Goal: Information Seeking & Learning: Check status

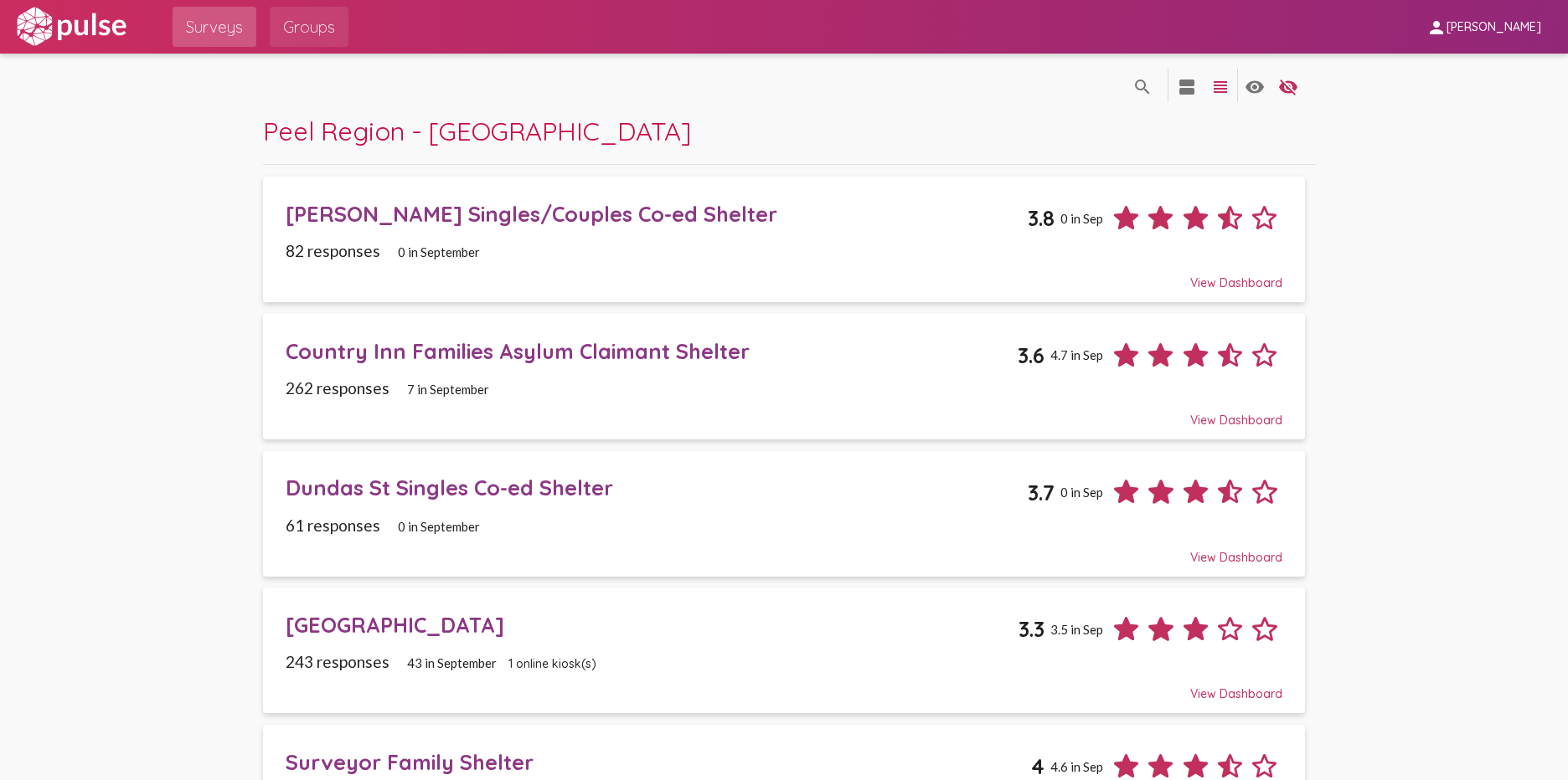
click at [321, 36] on span "Groups" at bounding box center [309, 27] width 52 height 31
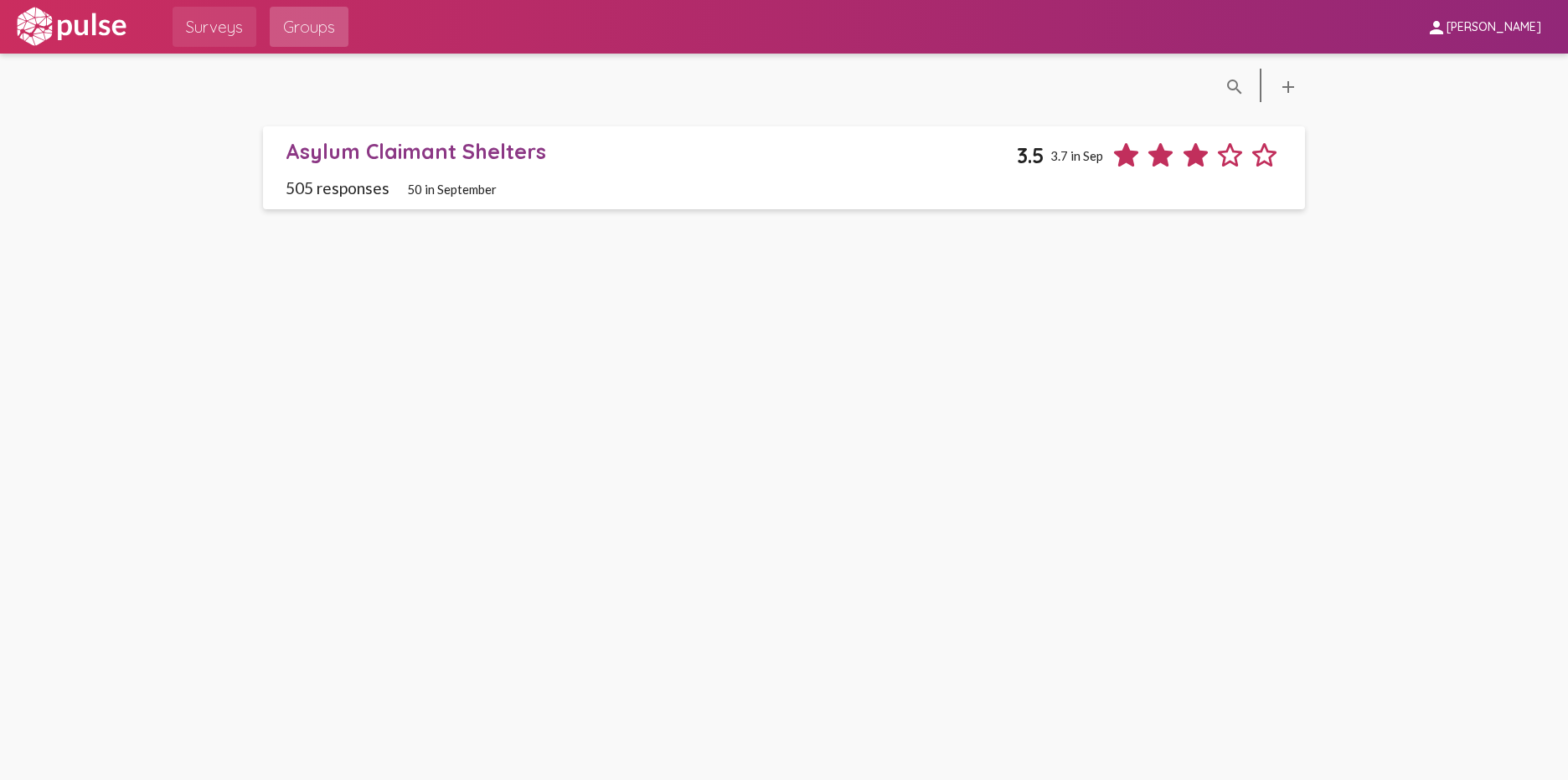
click at [224, 31] on span "Surveys" at bounding box center [214, 27] width 57 height 31
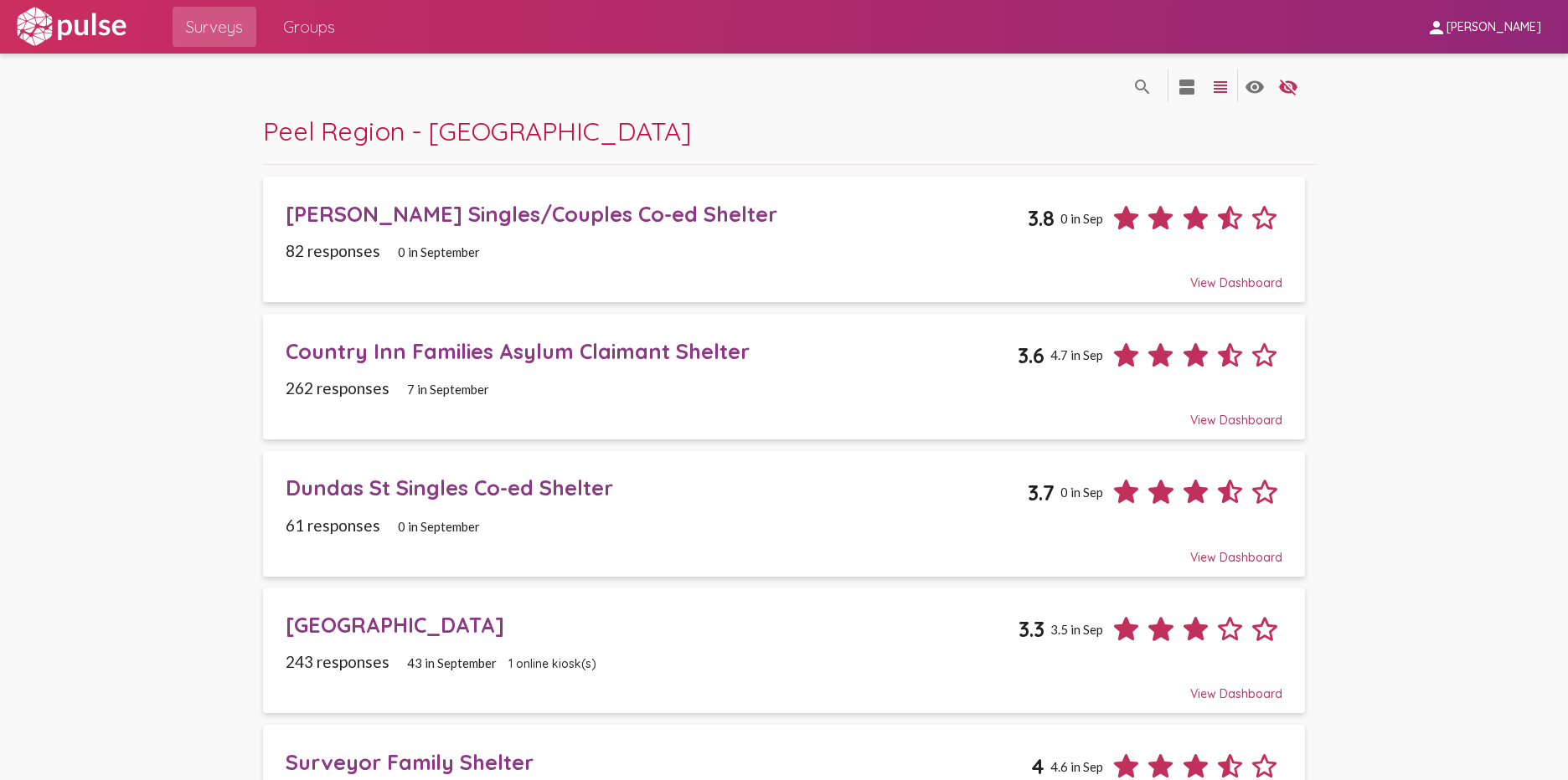
click at [523, 217] on div "[PERSON_NAME] Singles/Couples Co-ed Shelter" at bounding box center [656, 214] width 742 height 26
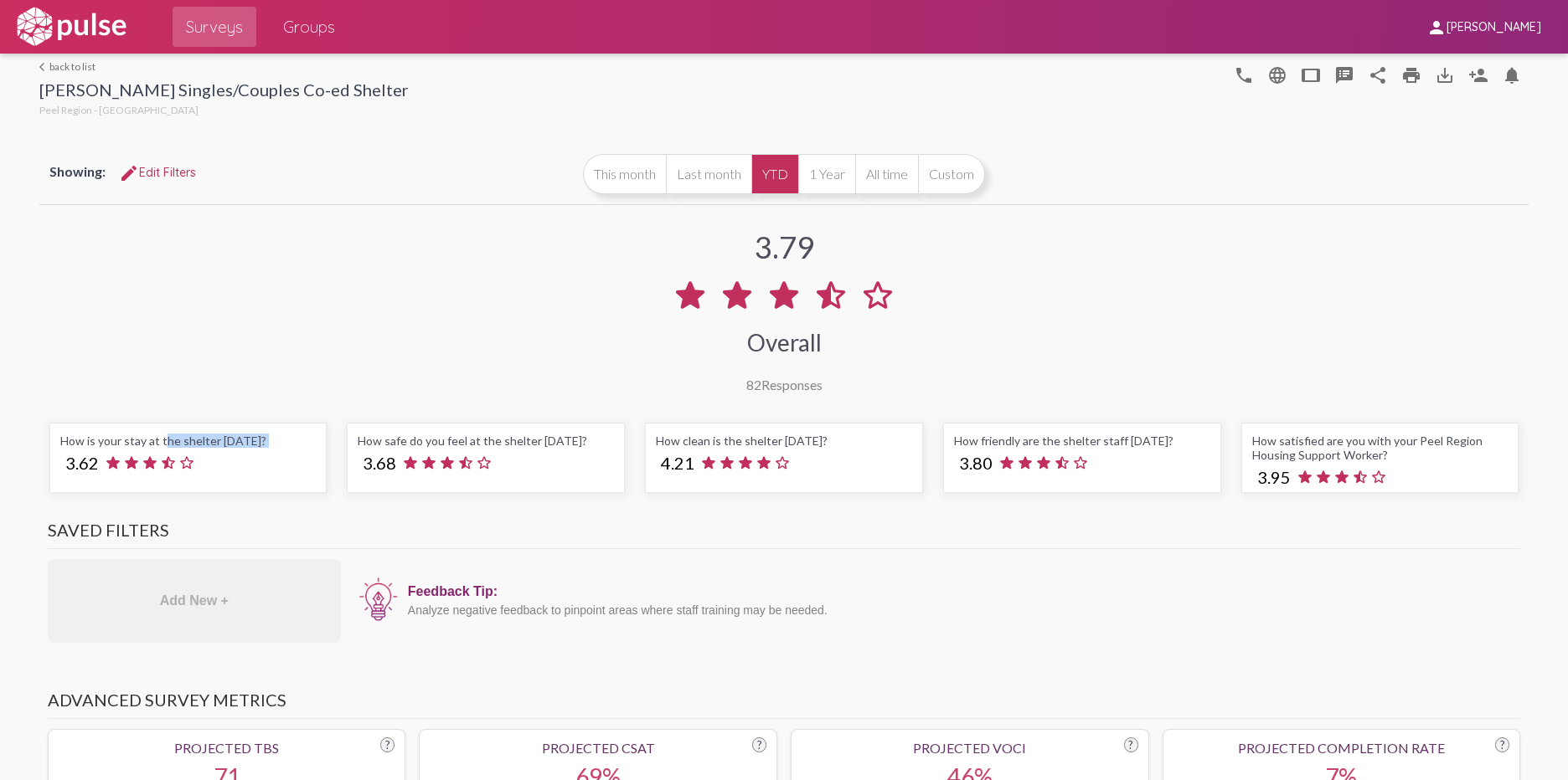
drag, startPoint x: 162, startPoint y: 398, endPoint x: 52, endPoint y: 498, distance: 148.7
drag, startPoint x: 52, startPoint y: 498, endPoint x: 416, endPoint y: 351, distance: 392.6
click at [416, 351] on div "3.79 Overall 82 Responses" at bounding box center [784, 300] width 1489 height 185
click at [62, 67] on link "arrow_back_ios back to list" at bounding box center [224, 66] width 369 height 13
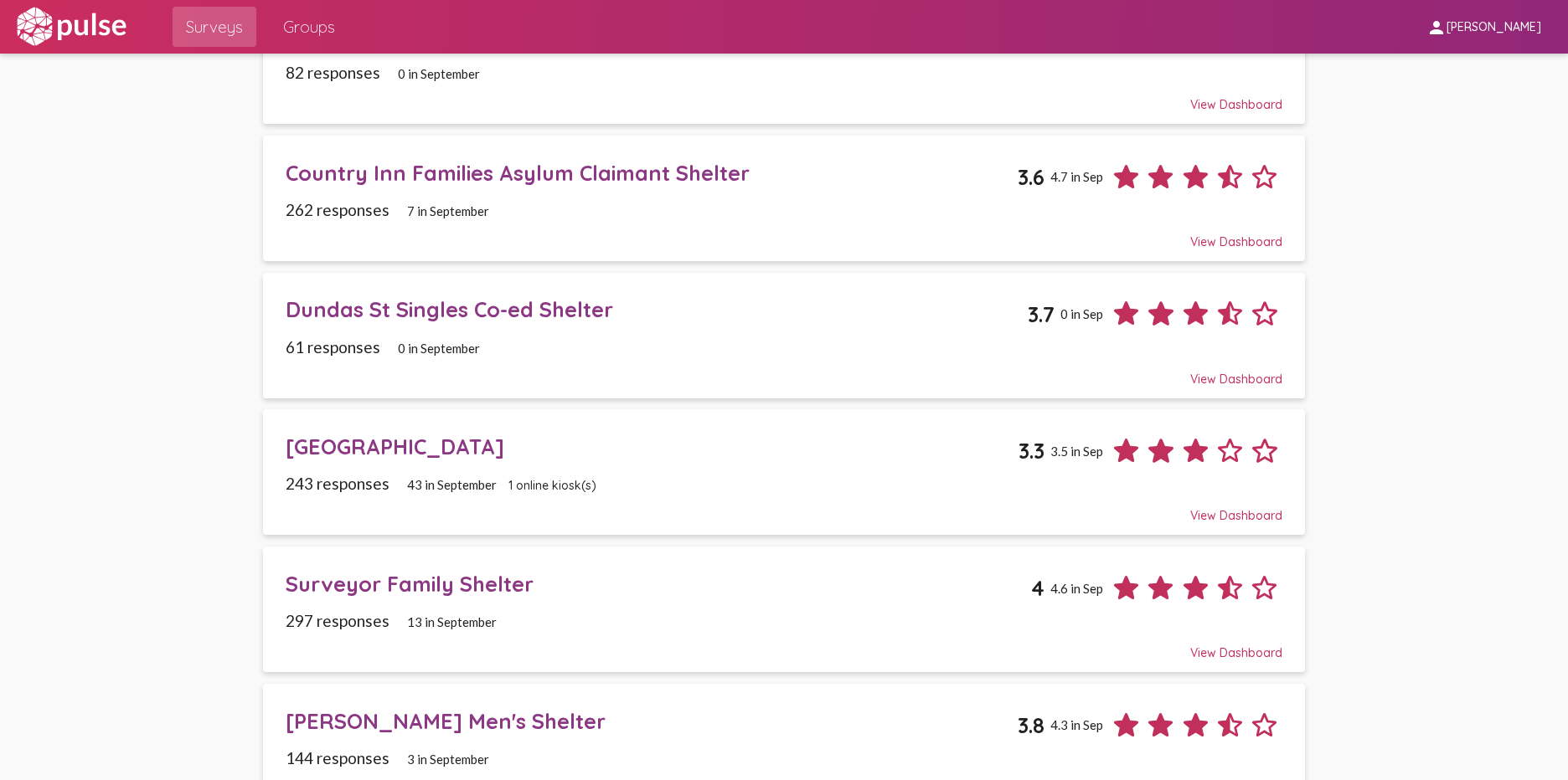
scroll to position [219, 0]
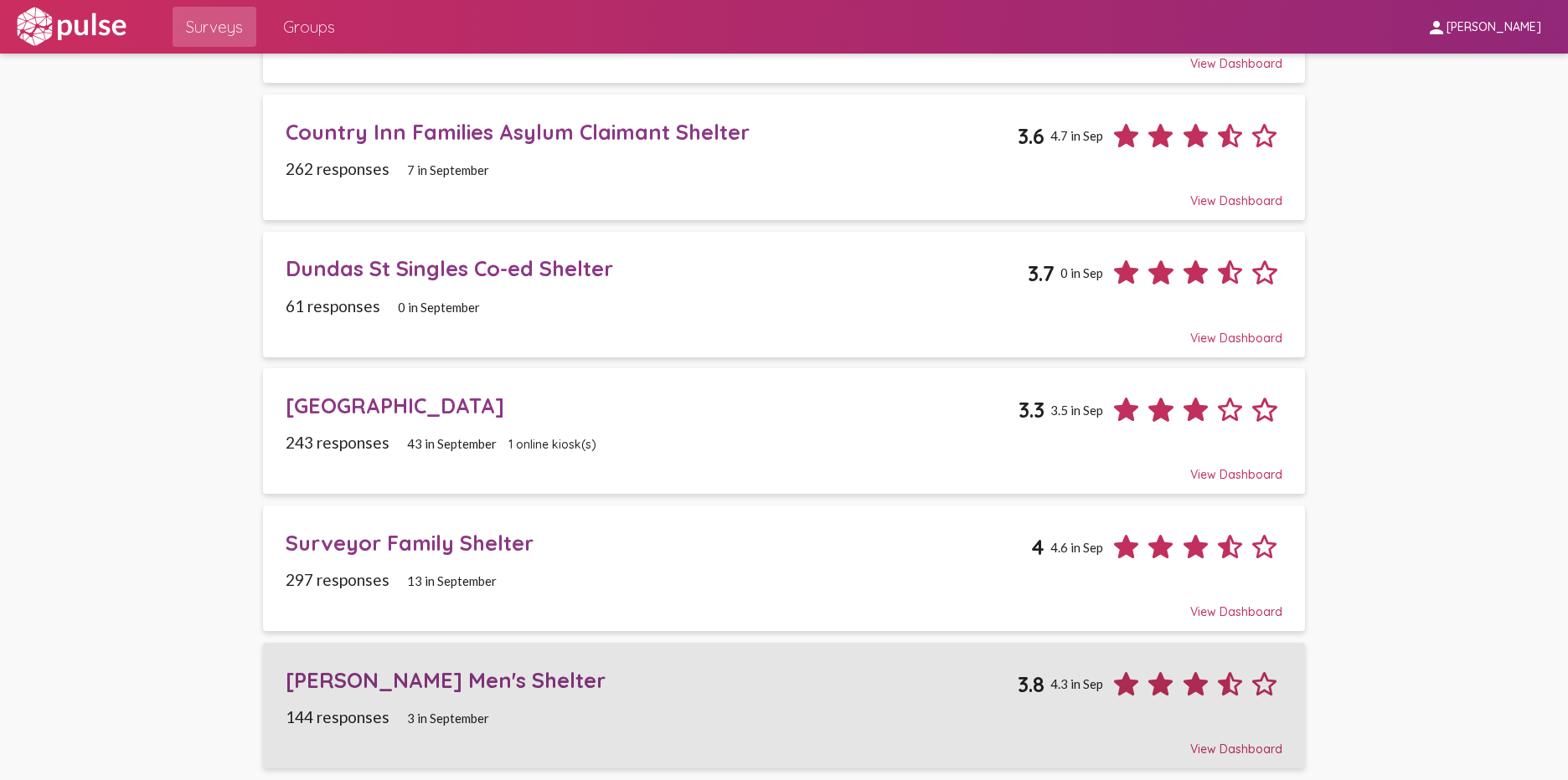
click at [399, 675] on div "[PERSON_NAME] Men's Shelter" at bounding box center [651, 680] width 732 height 26
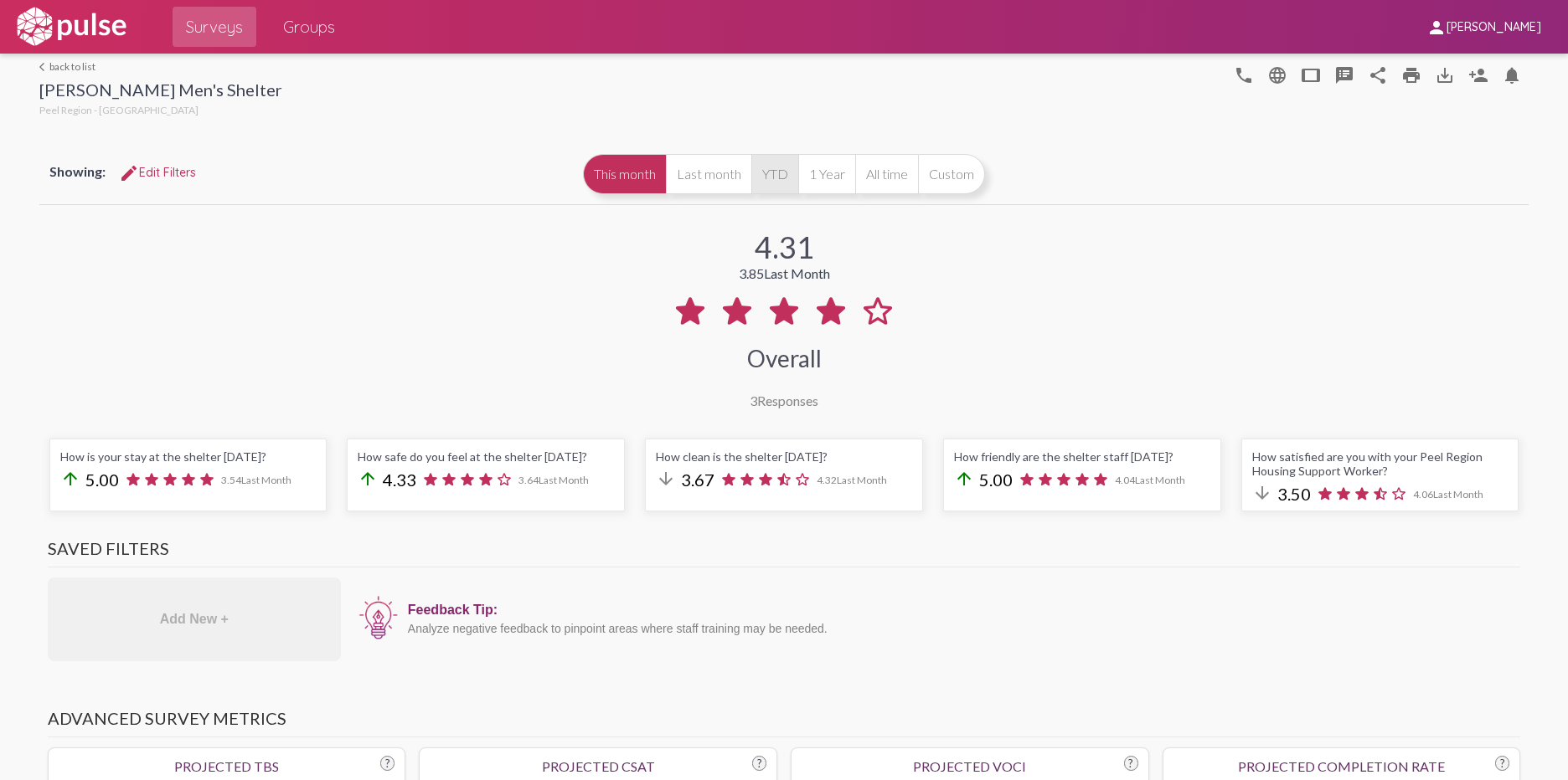
click at [766, 185] on button "YTD" at bounding box center [774, 174] width 46 height 40
click at [60, 69] on link "arrow_back_ios back to list" at bounding box center [161, 66] width 243 height 13
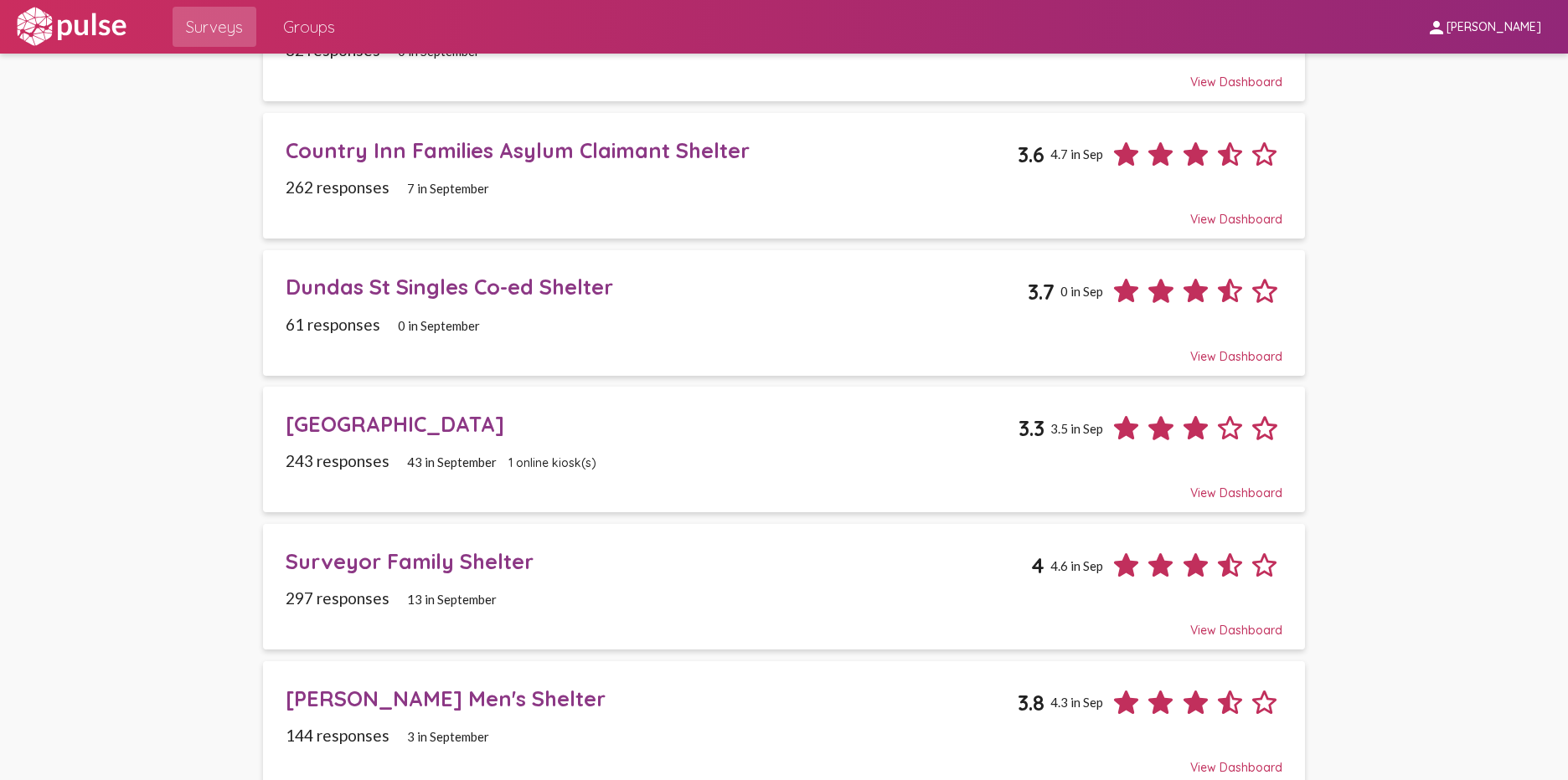
scroll to position [219, 0]
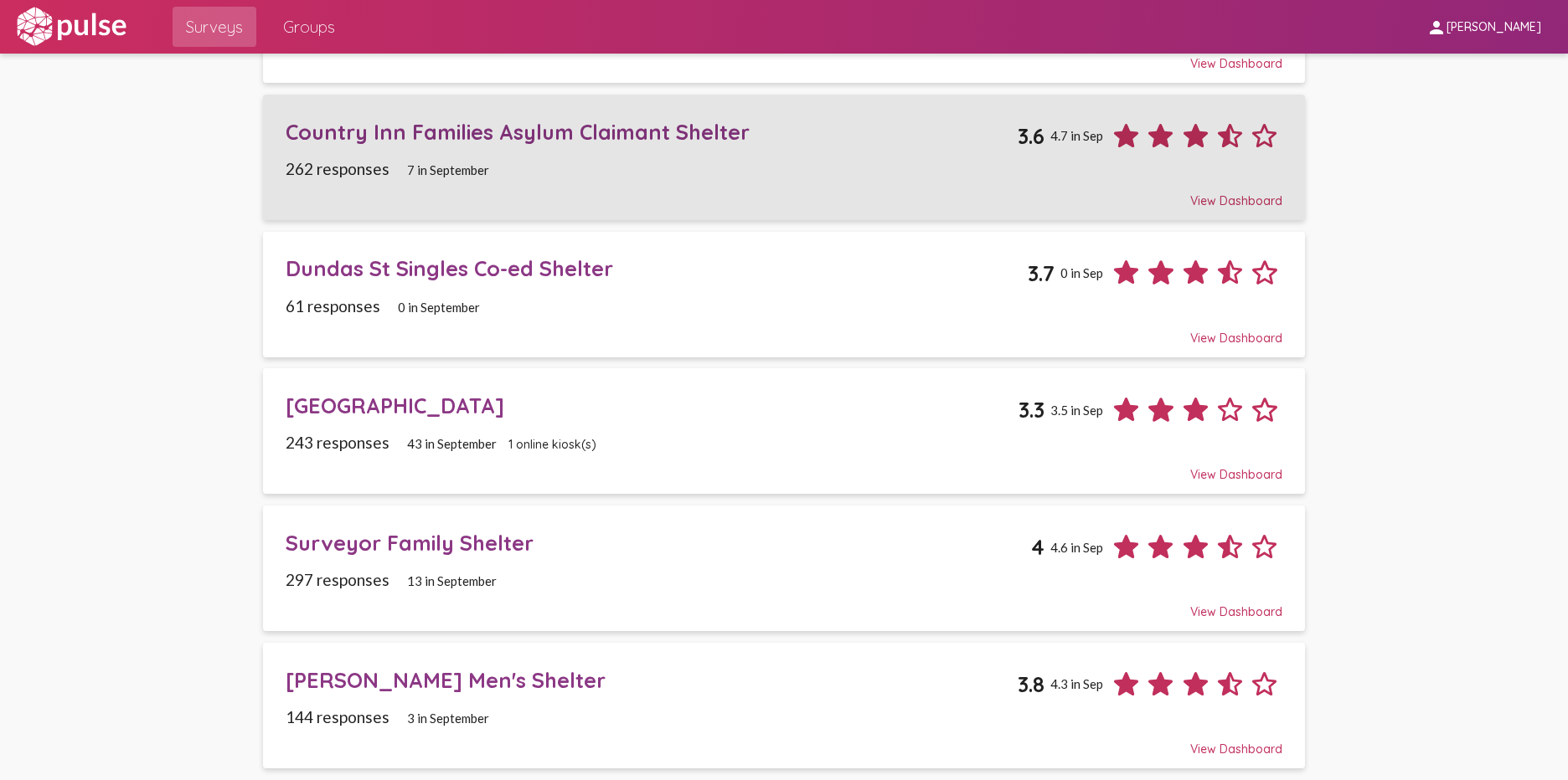
click at [626, 136] on div "Country Inn Families Asylum Claimant Shelter" at bounding box center [651, 131] width 732 height 26
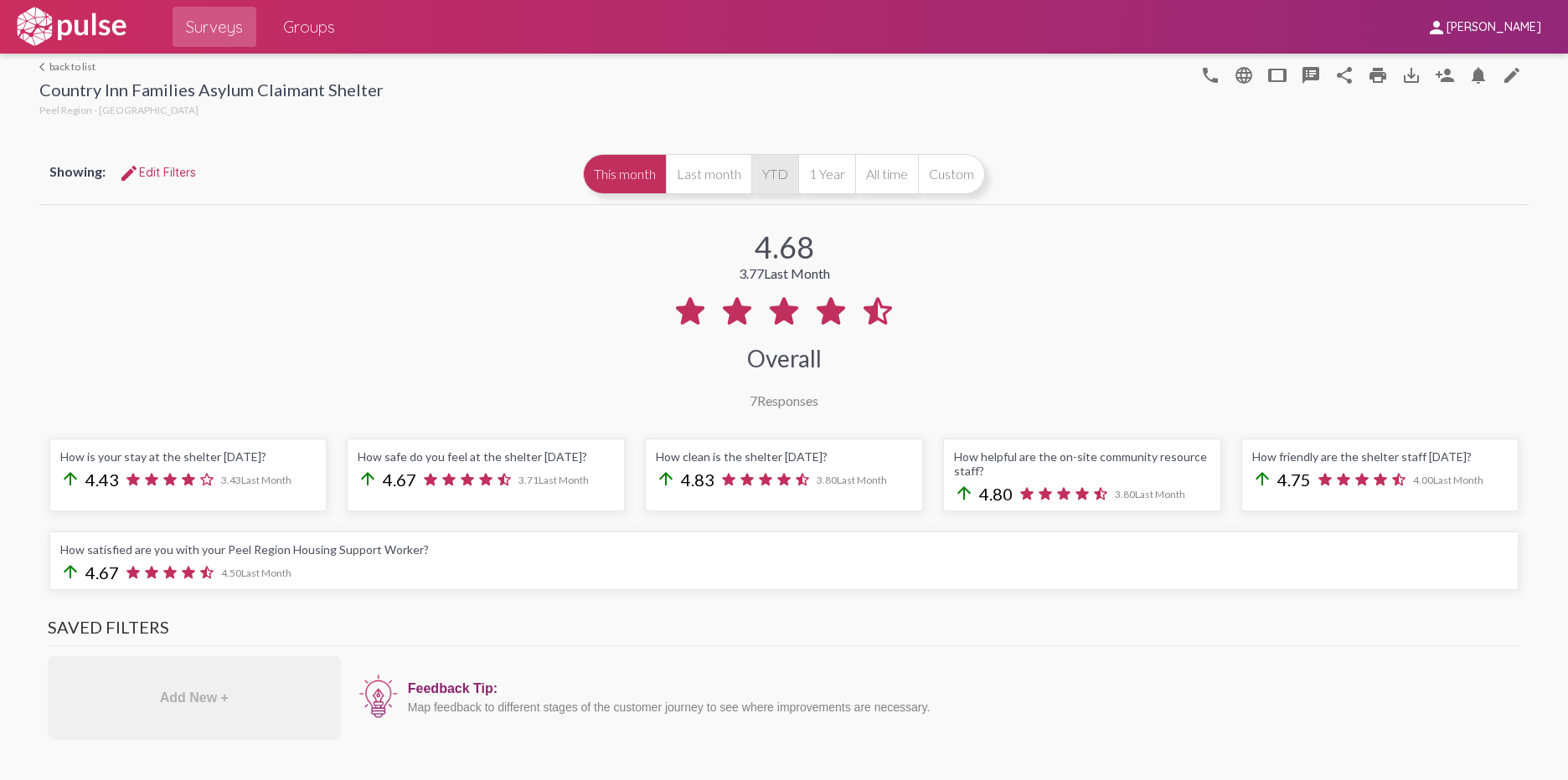
click at [777, 168] on button "YTD" at bounding box center [774, 174] width 46 height 40
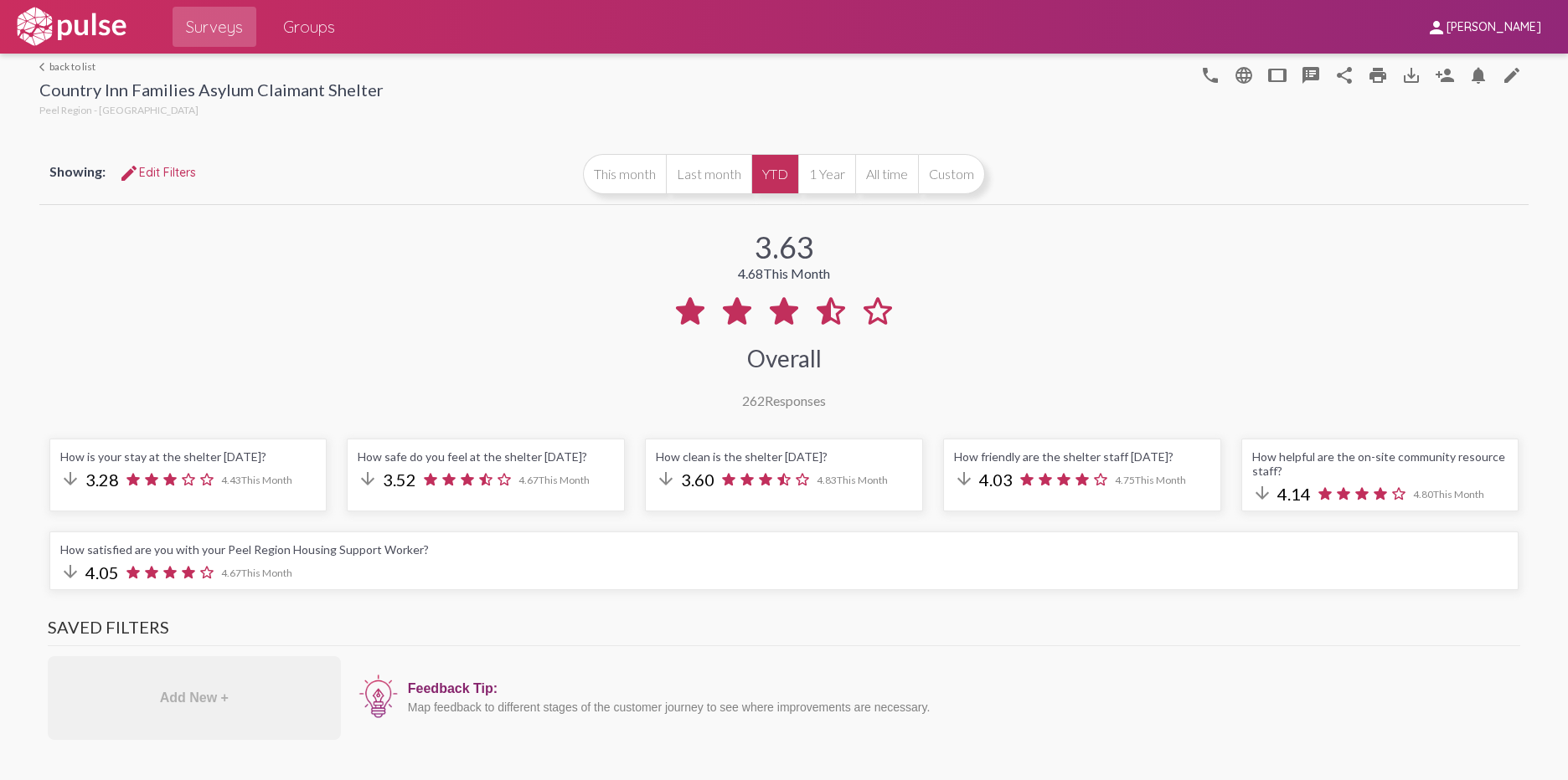
click at [68, 69] on link "arrow_back_ios back to list" at bounding box center [211, 66] width 345 height 13
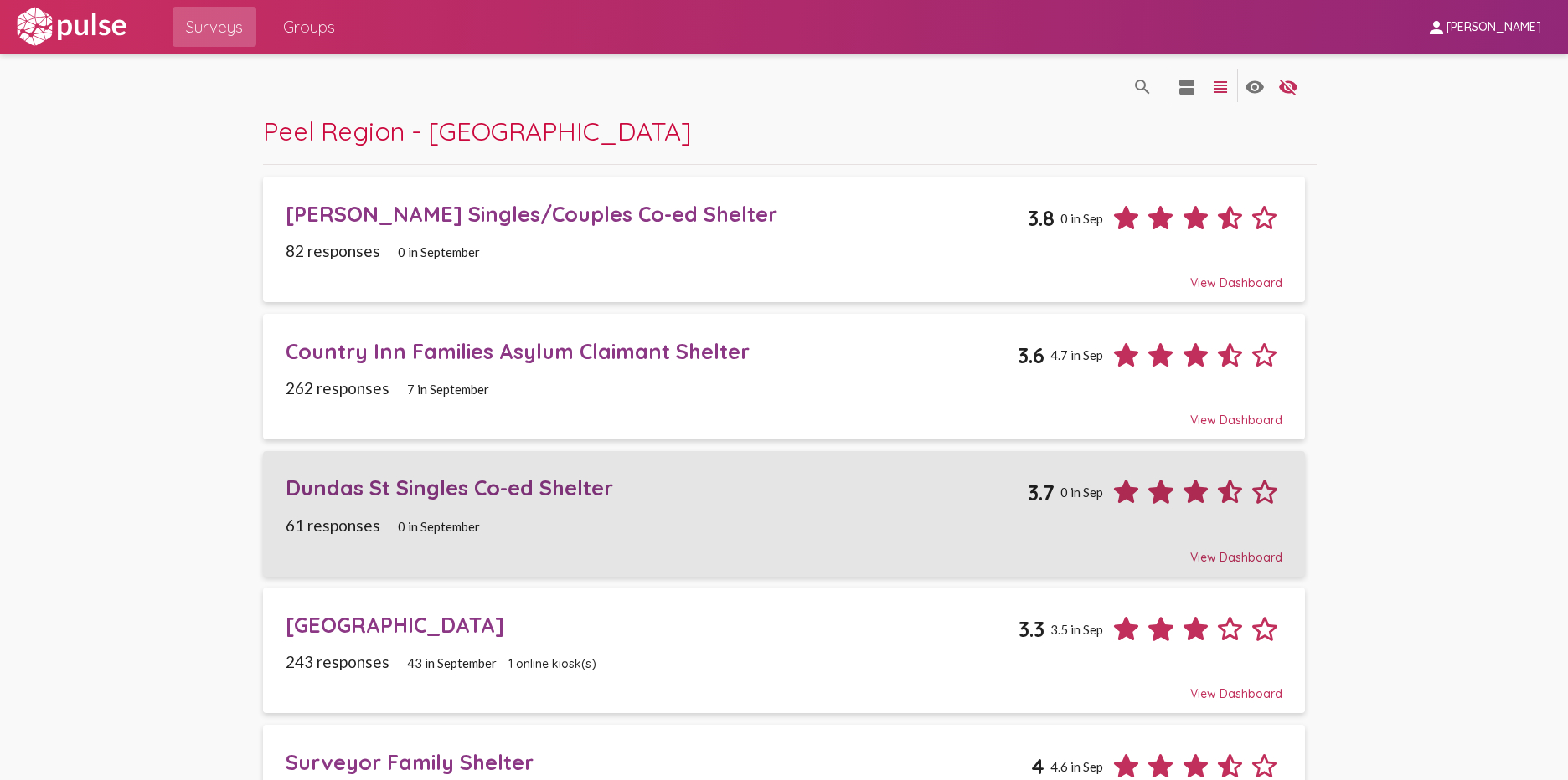
click at [437, 483] on div "Dundas St Singles Co-ed Shelter" at bounding box center [656, 488] width 742 height 26
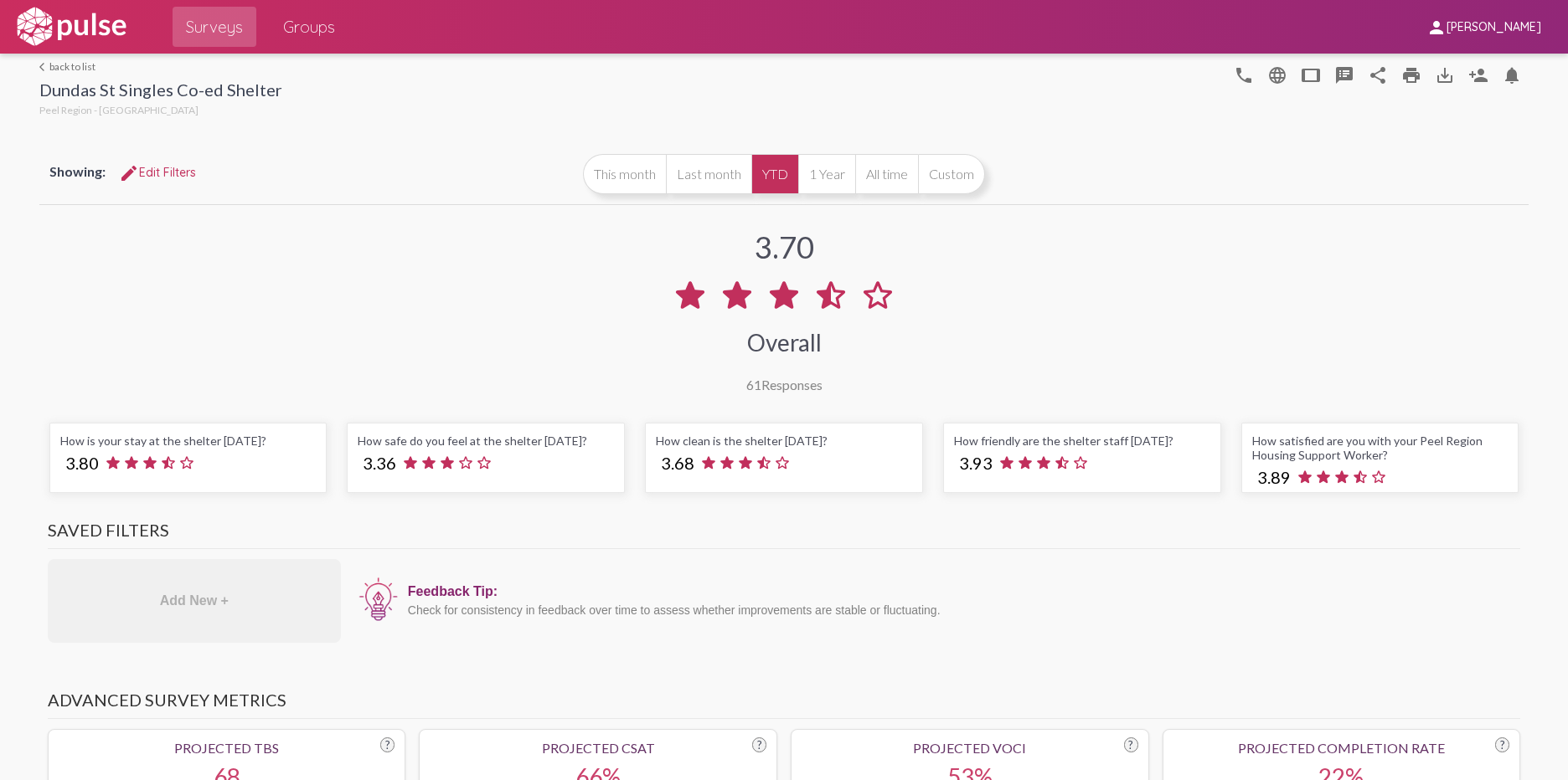
click at [53, 63] on link "arrow_back_ios back to list" at bounding box center [161, 66] width 243 height 13
